Goal: Check status: Check status

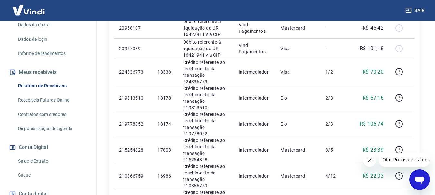
scroll to position [96, 0]
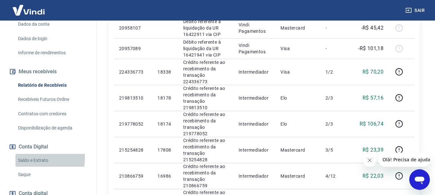
click at [32, 158] on link "Saldo e Extrato" at bounding box center [51, 160] width 73 height 13
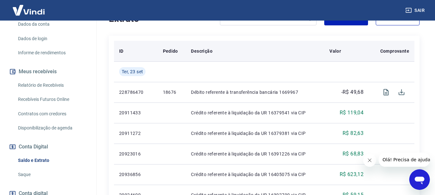
scroll to position [161, 0]
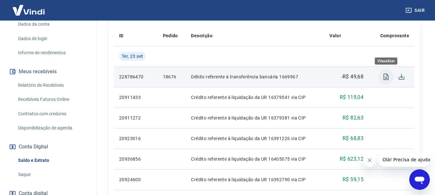
click at [389, 78] on icon "Visualizar" at bounding box center [386, 77] width 8 height 8
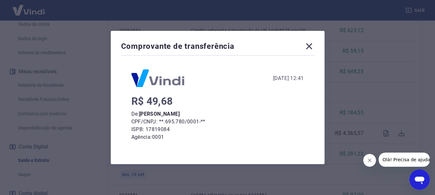
scroll to position [0, 0]
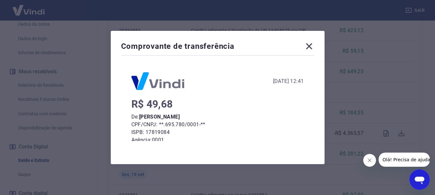
click at [308, 46] on icon at bounding box center [309, 46] width 10 height 10
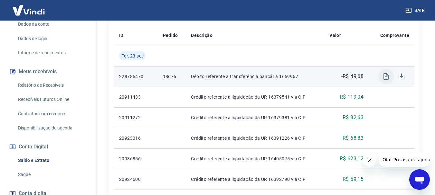
scroll to position [161, 0]
click at [401, 76] on icon "Download" at bounding box center [401, 77] width 6 height 6
click at [139, 80] on td "228786470" at bounding box center [136, 77] width 44 height 21
